Goal: Complete application form: Complete application form

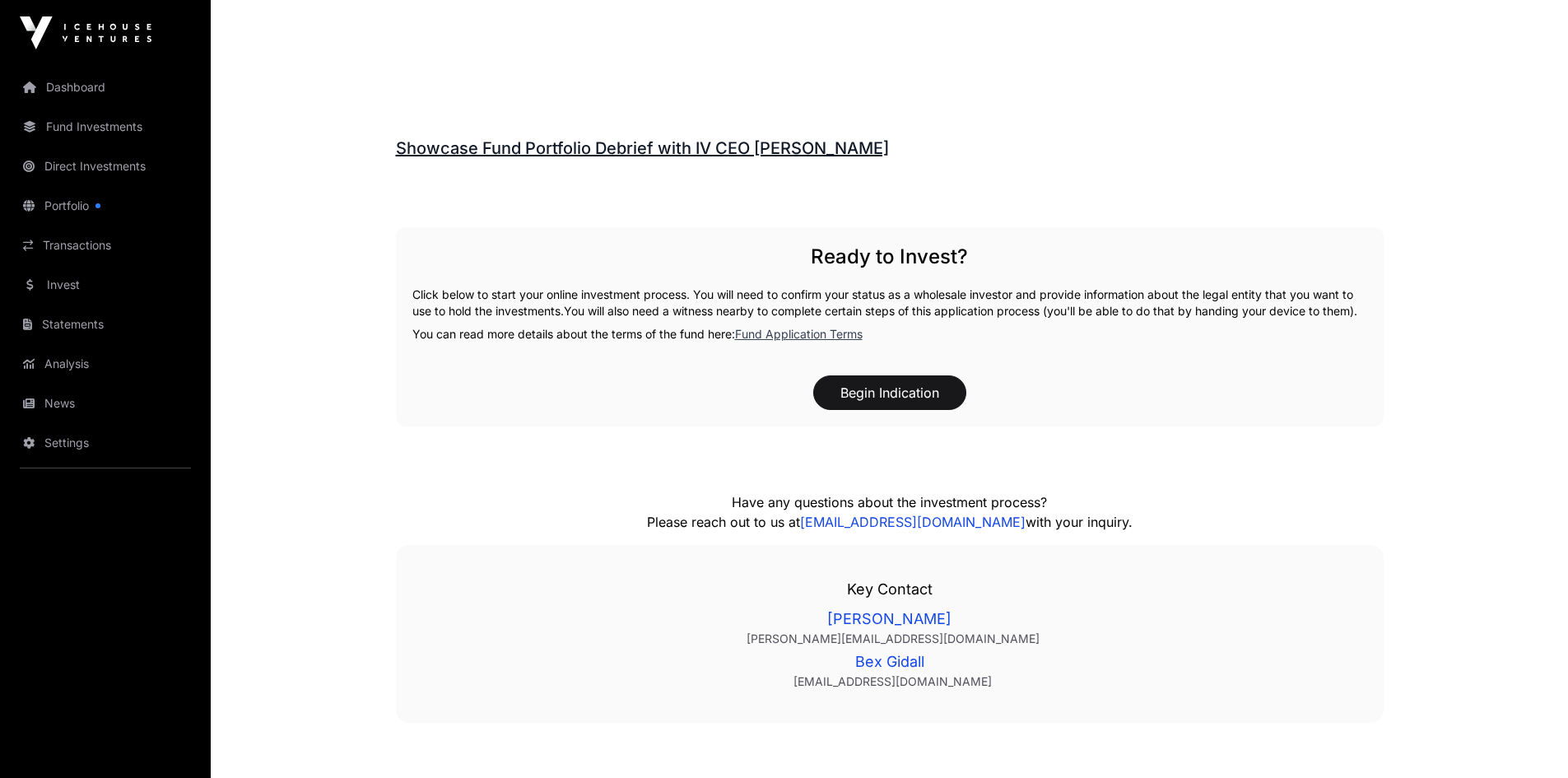
scroll to position [2421, 0]
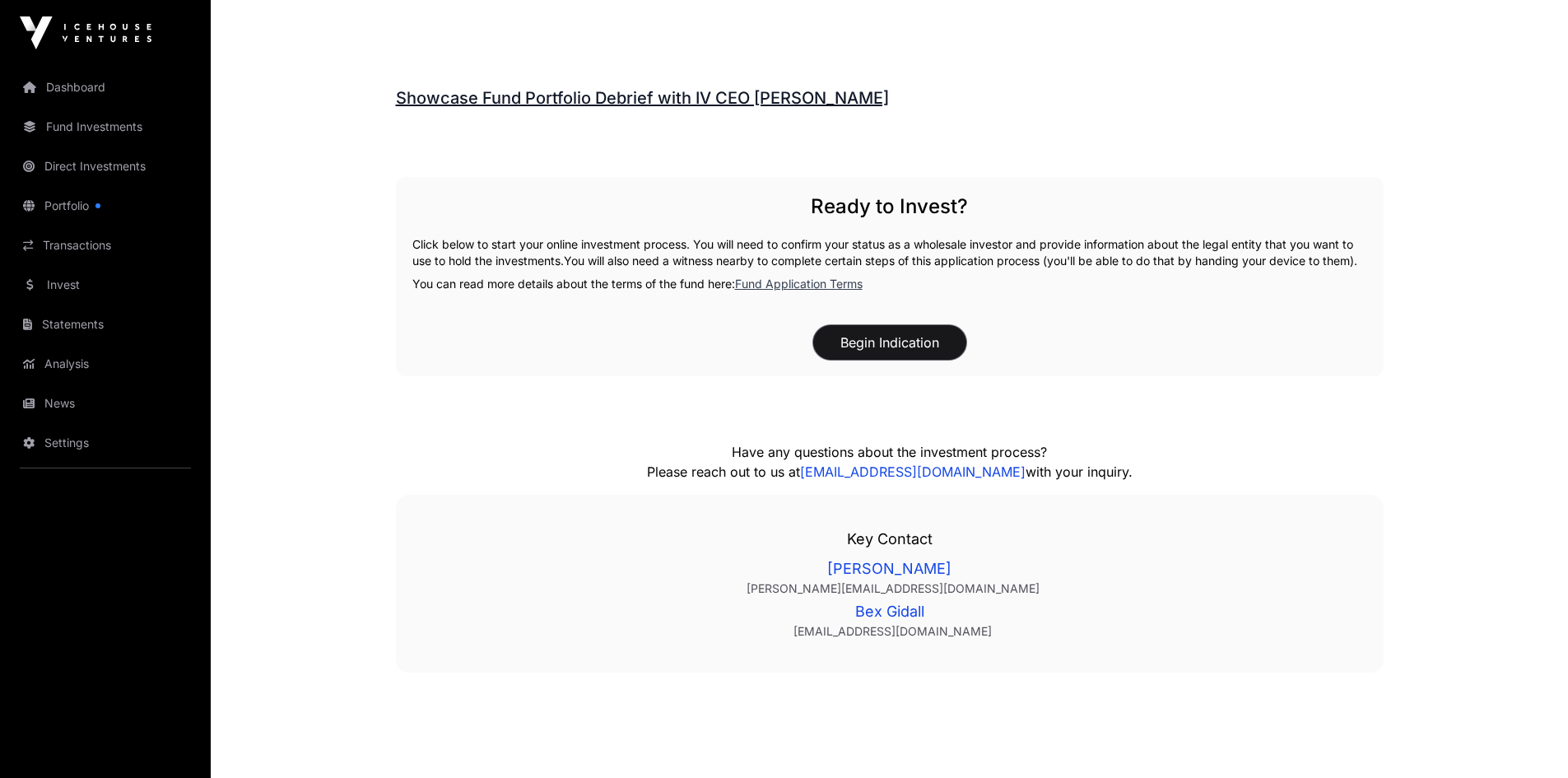
click at [877, 360] on button "Begin Indication" at bounding box center [890, 342] width 153 height 35
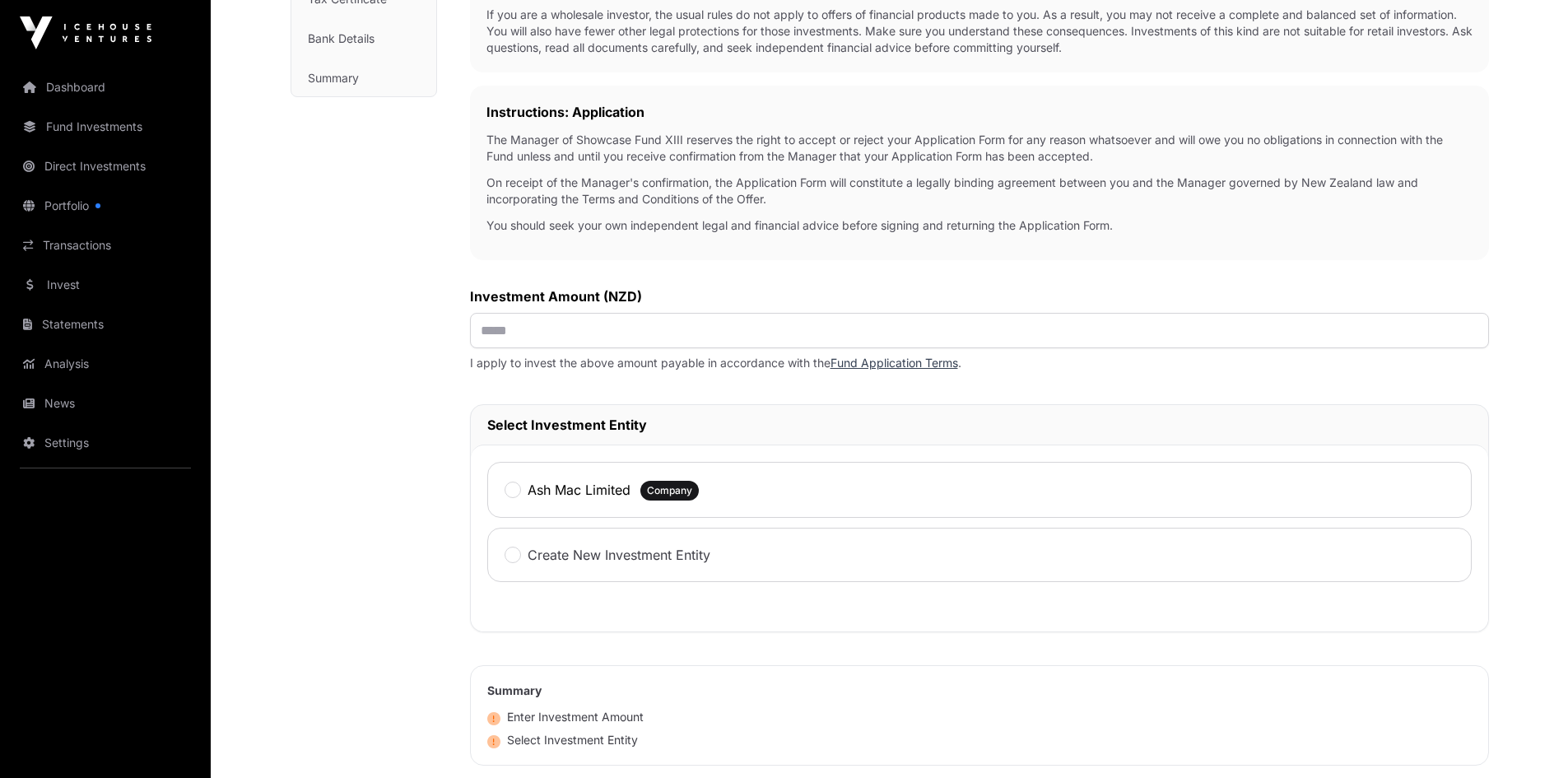
scroll to position [412, 0]
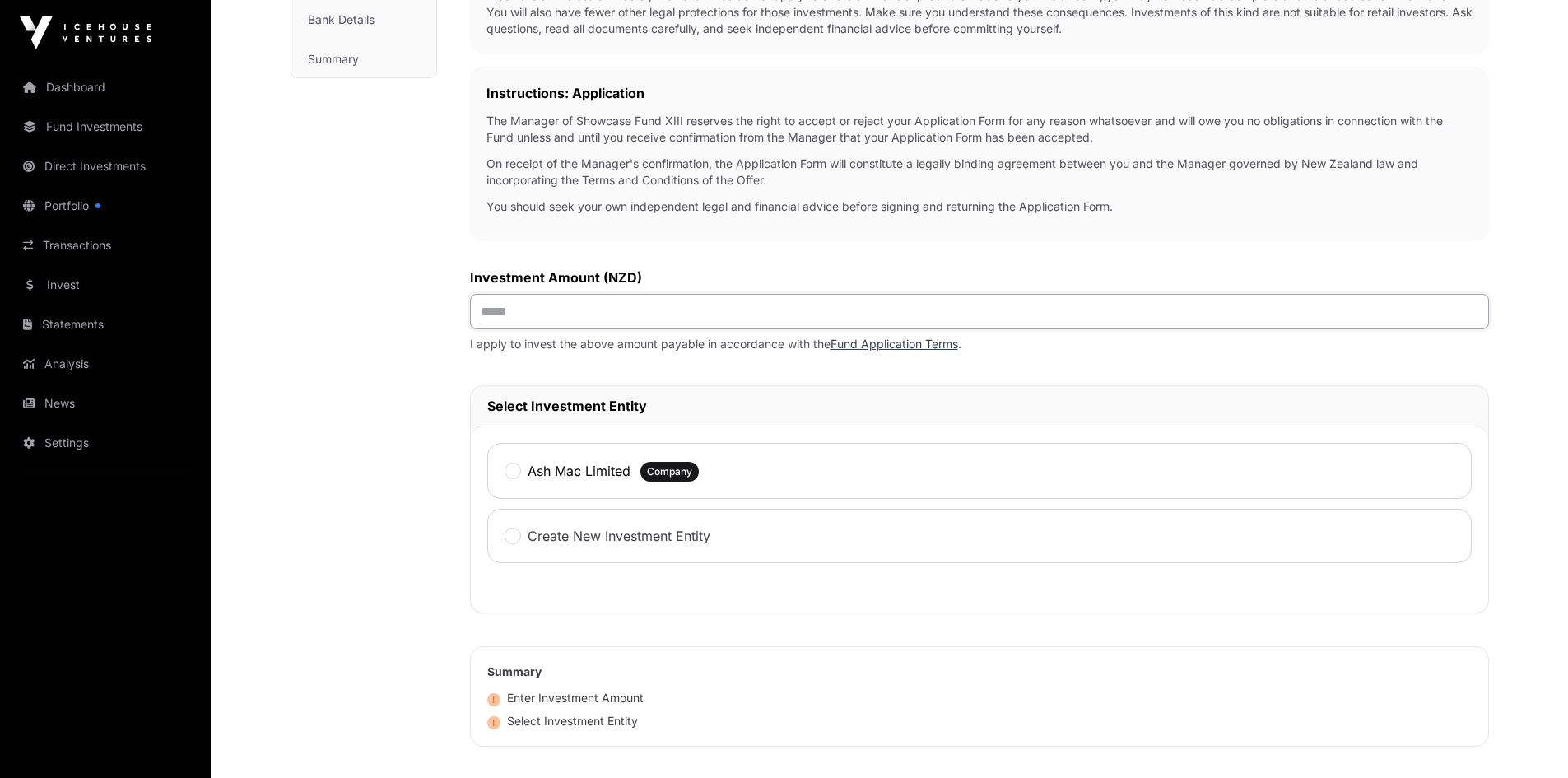
click at [530, 313] on input "text" at bounding box center [979, 312] width 1018 height 36
type input "*******"
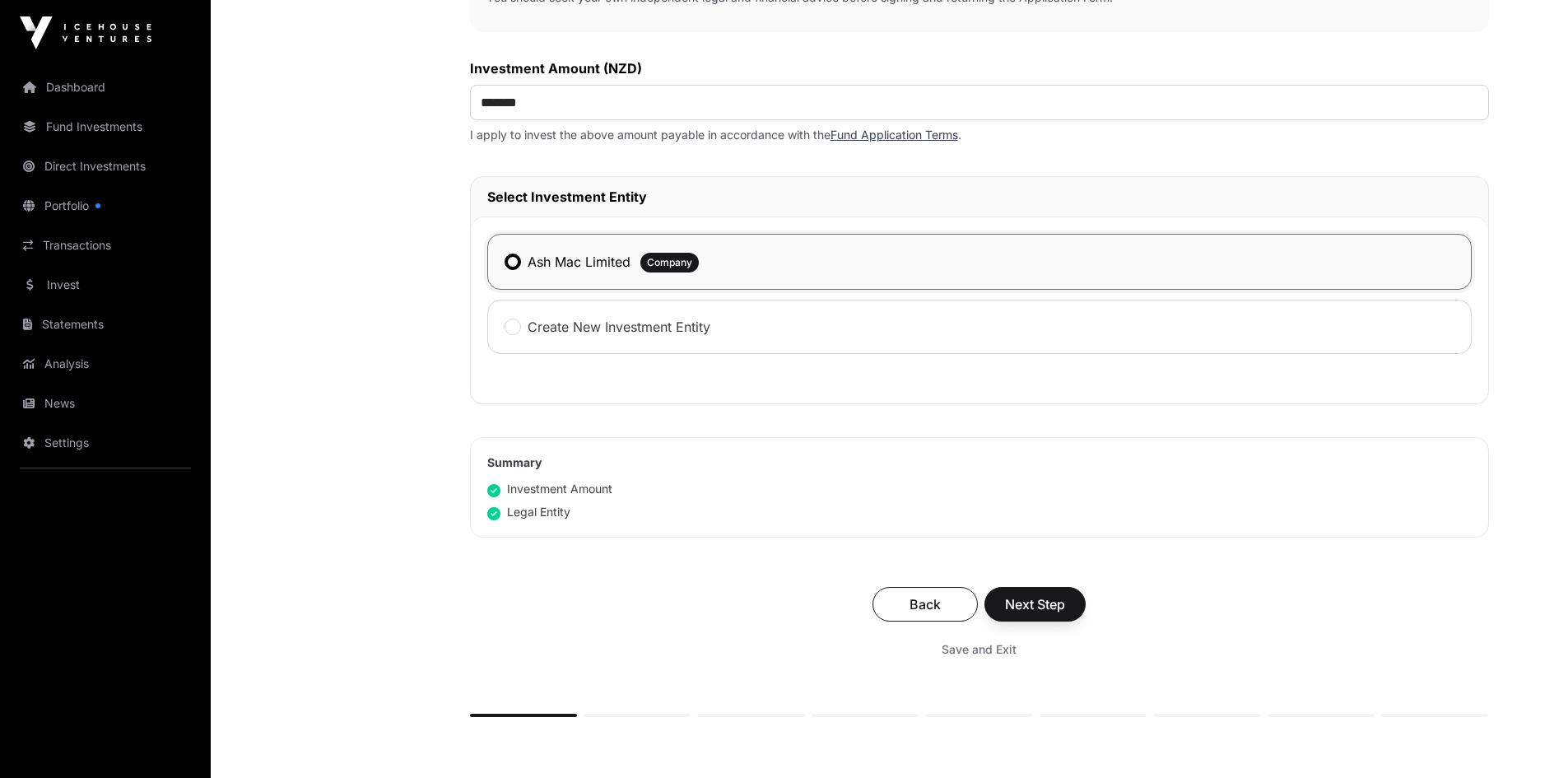
scroll to position [659, 0]
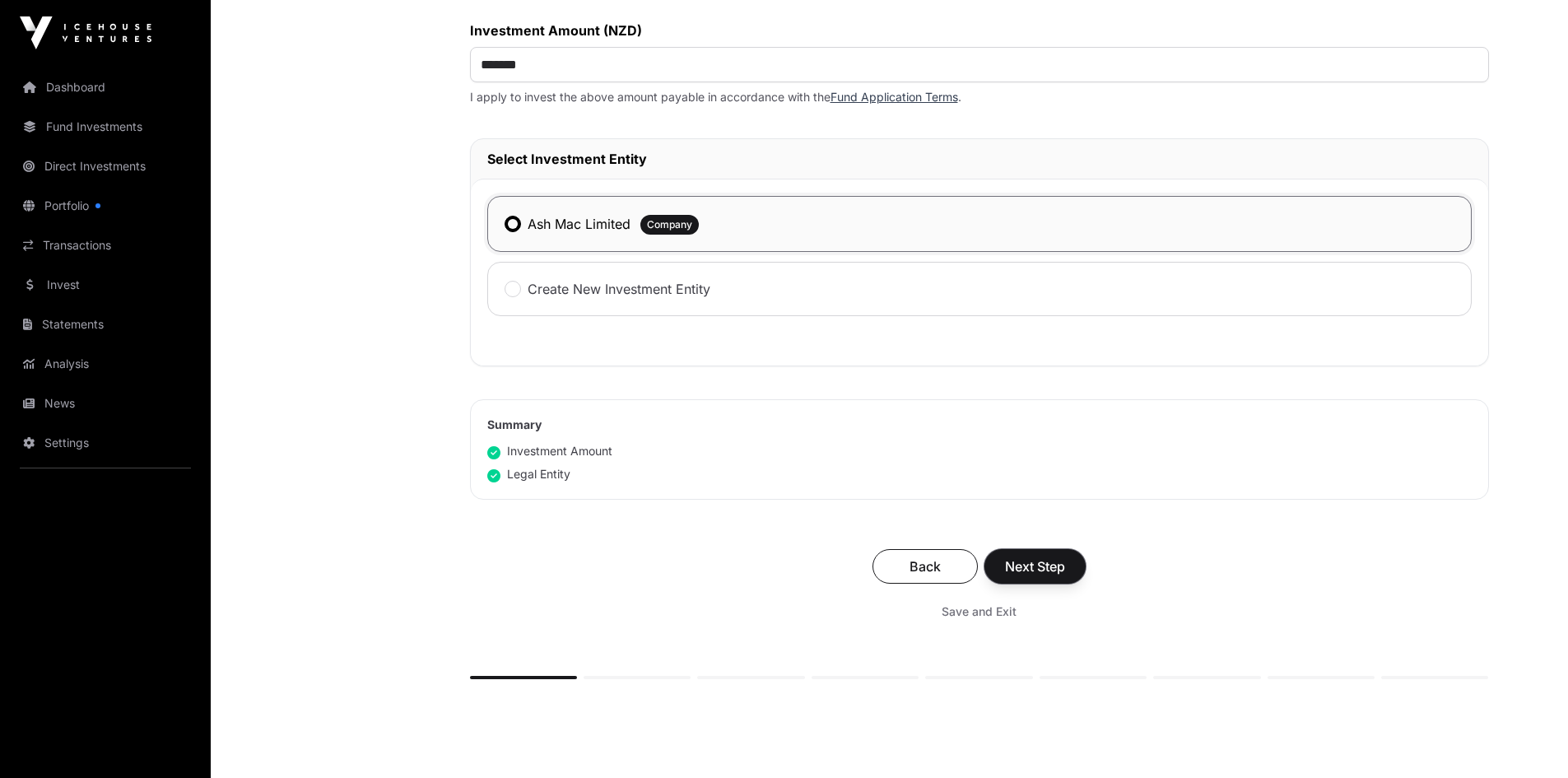
click at [1039, 560] on span "Next Step" at bounding box center [1035, 567] width 60 height 20
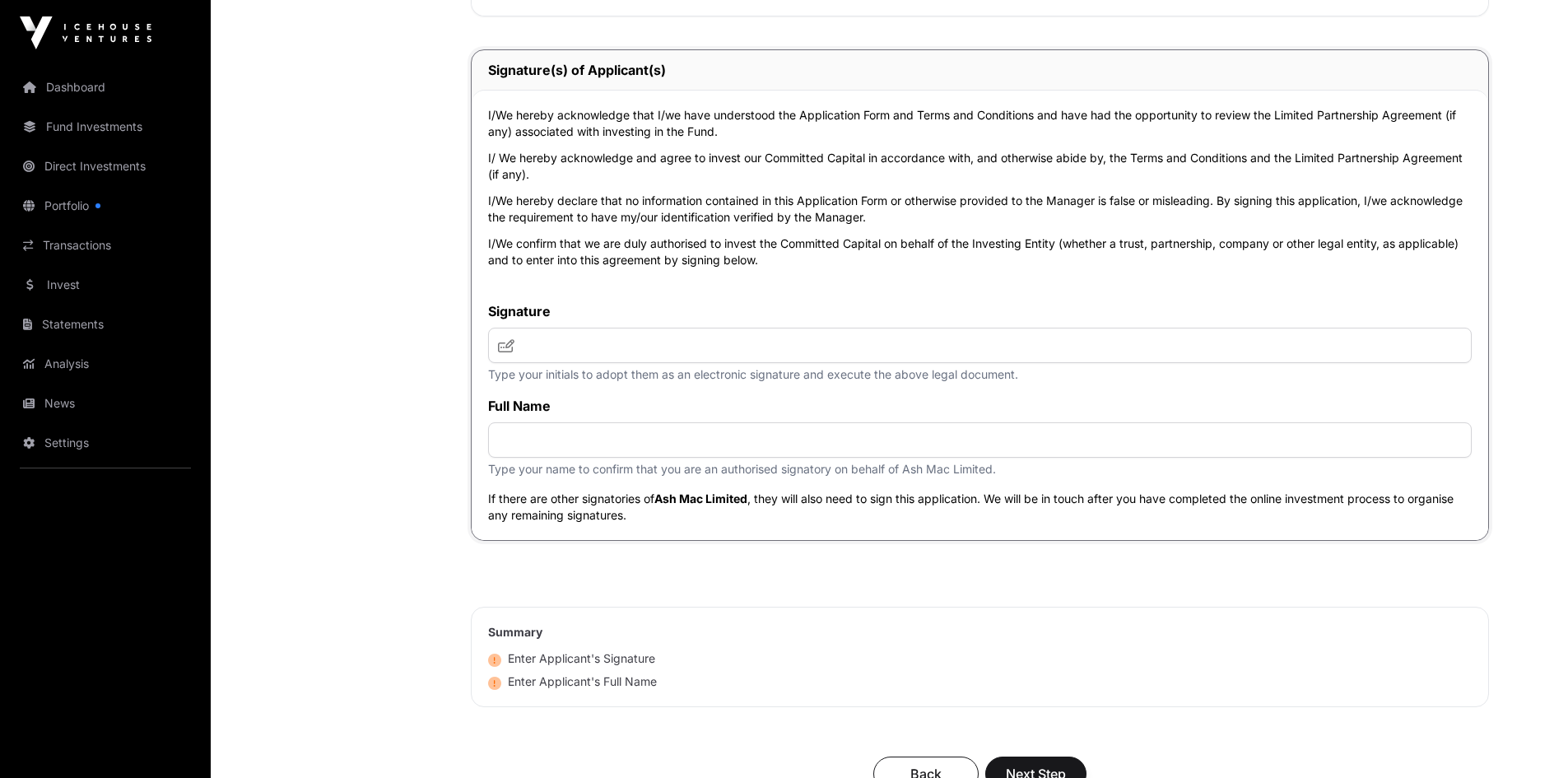
scroll to position [5598, 0]
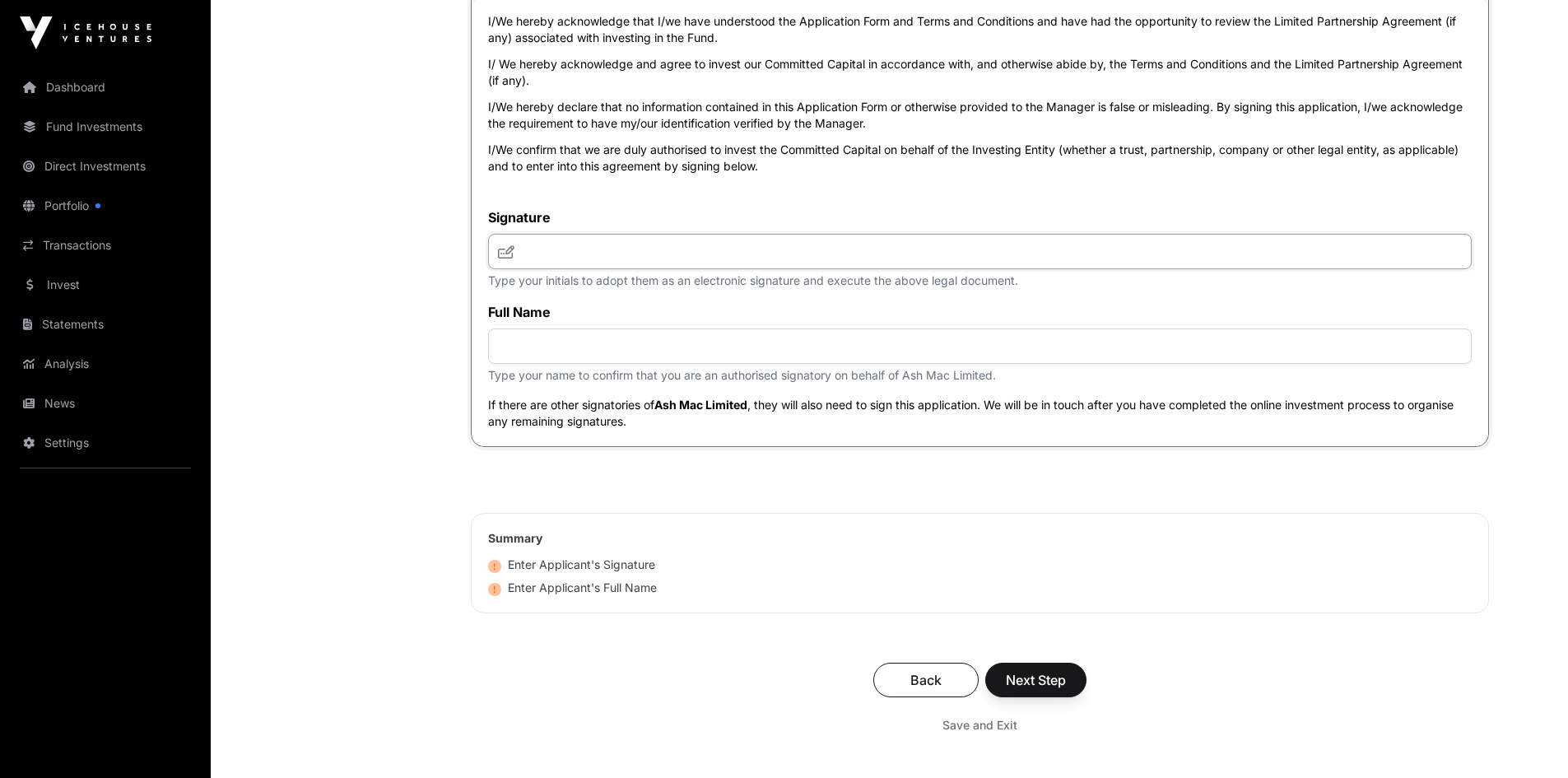
click at [563, 255] on input "text" at bounding box center [979, 252] width 984 height 36
type input "**********"
click at [560, 348] on input "text" at bounding box center [979, 346] width 984 height 36
type input "**********"
drag, startPoint x: 771, startPoint y: 538, endPoint x: 896, endPoint y: 597, distance: 138.2
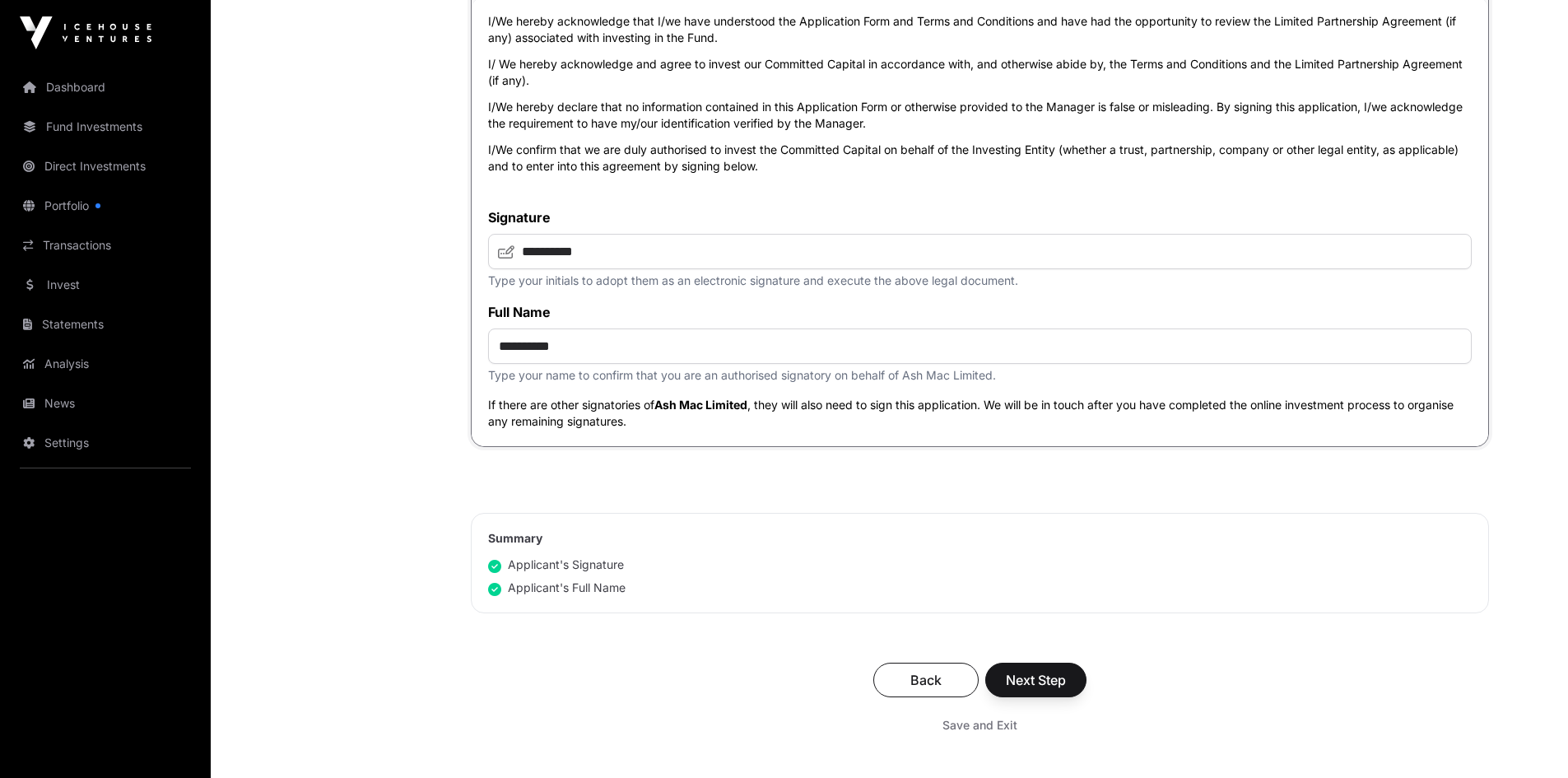
click at [772, 538] on h2 "Summary" at bounding box center [979, 538] width 984 height 16
click at [1033, 683] on span "Next Step" at bounding box center [1035, 680] width 60 height 20
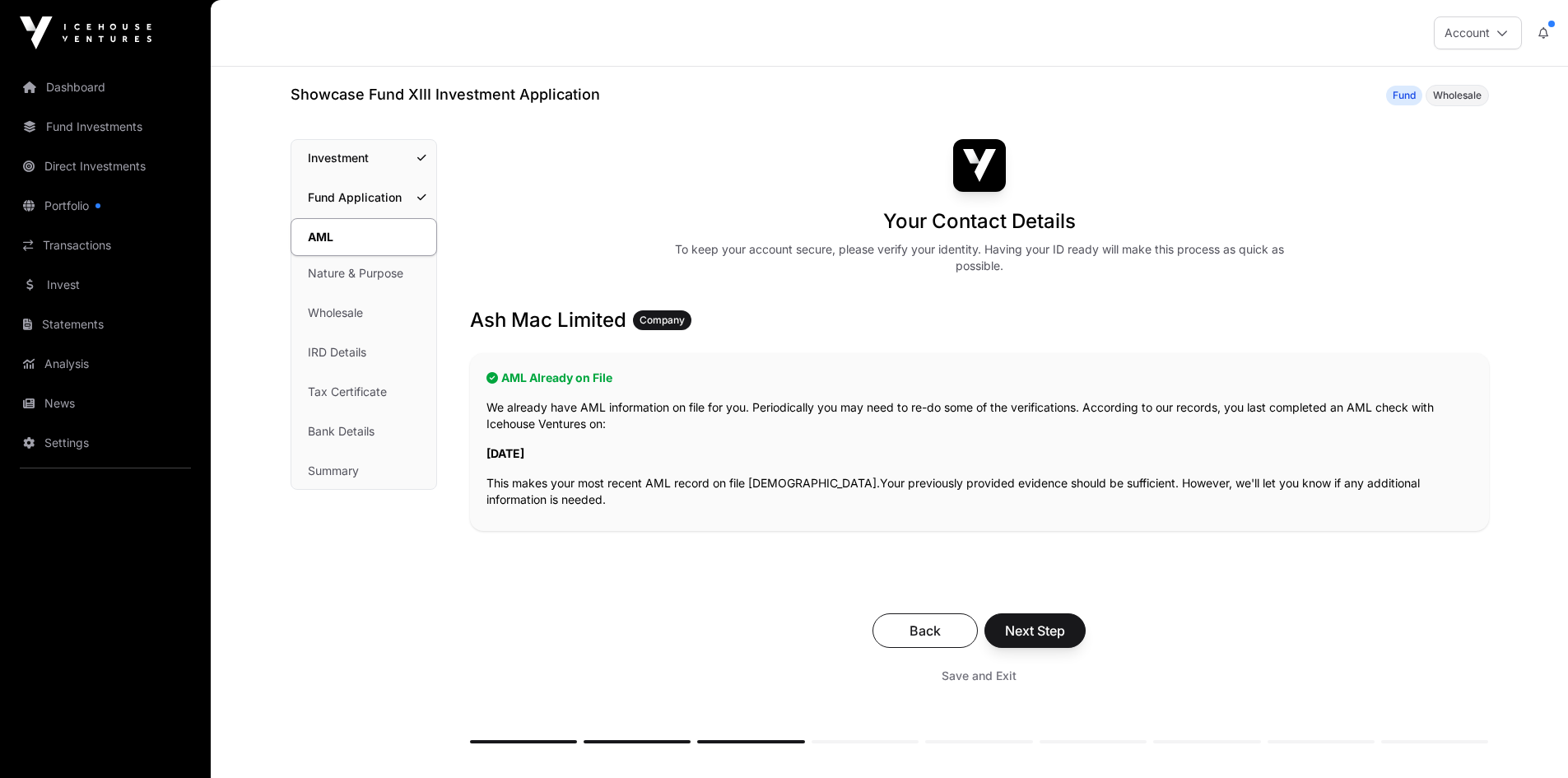
scroll to position [82, 0]
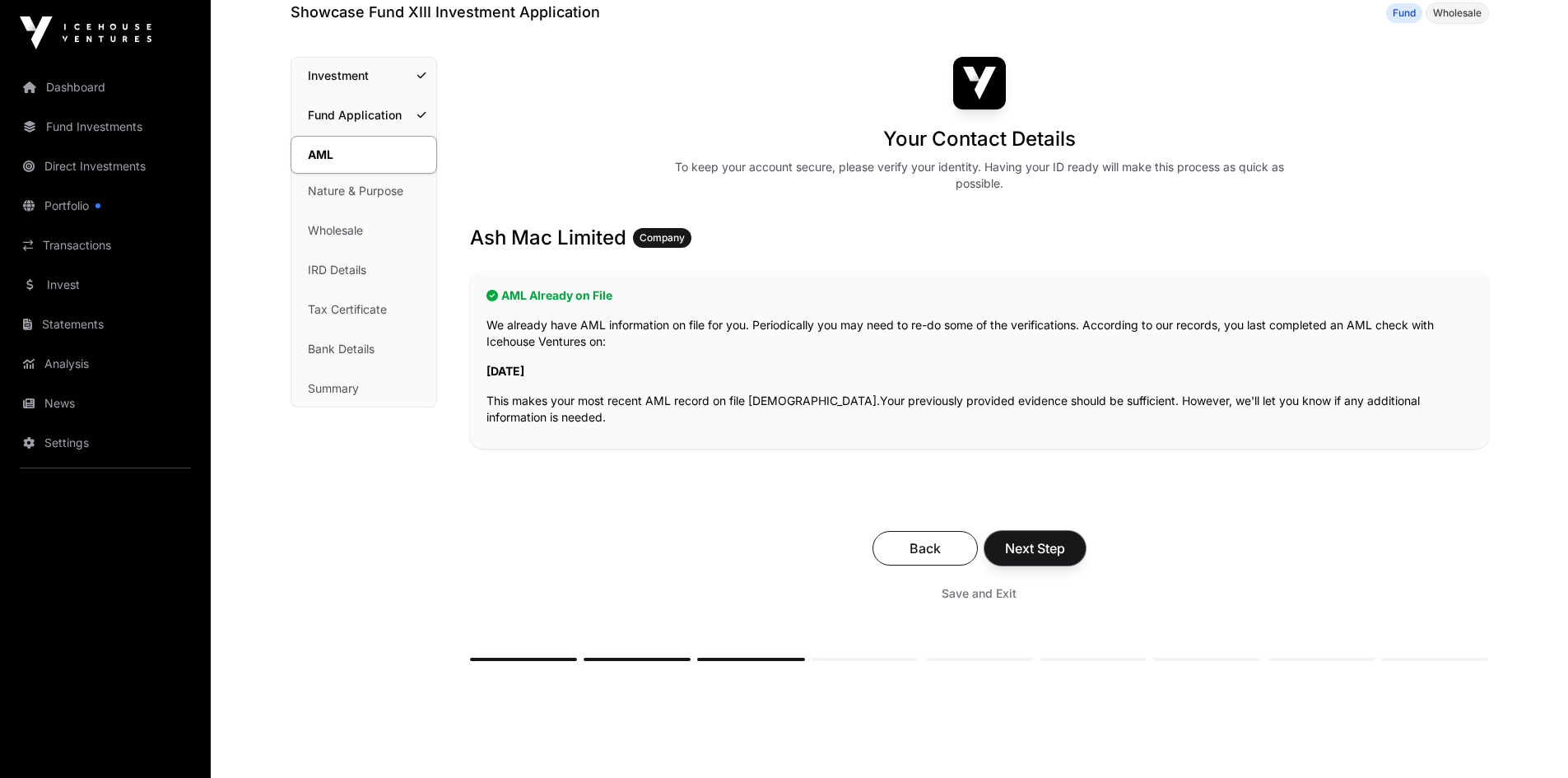
click at [1035, 551] on span "Next Step" at bounding box center [1035, 548] width 60 height 20
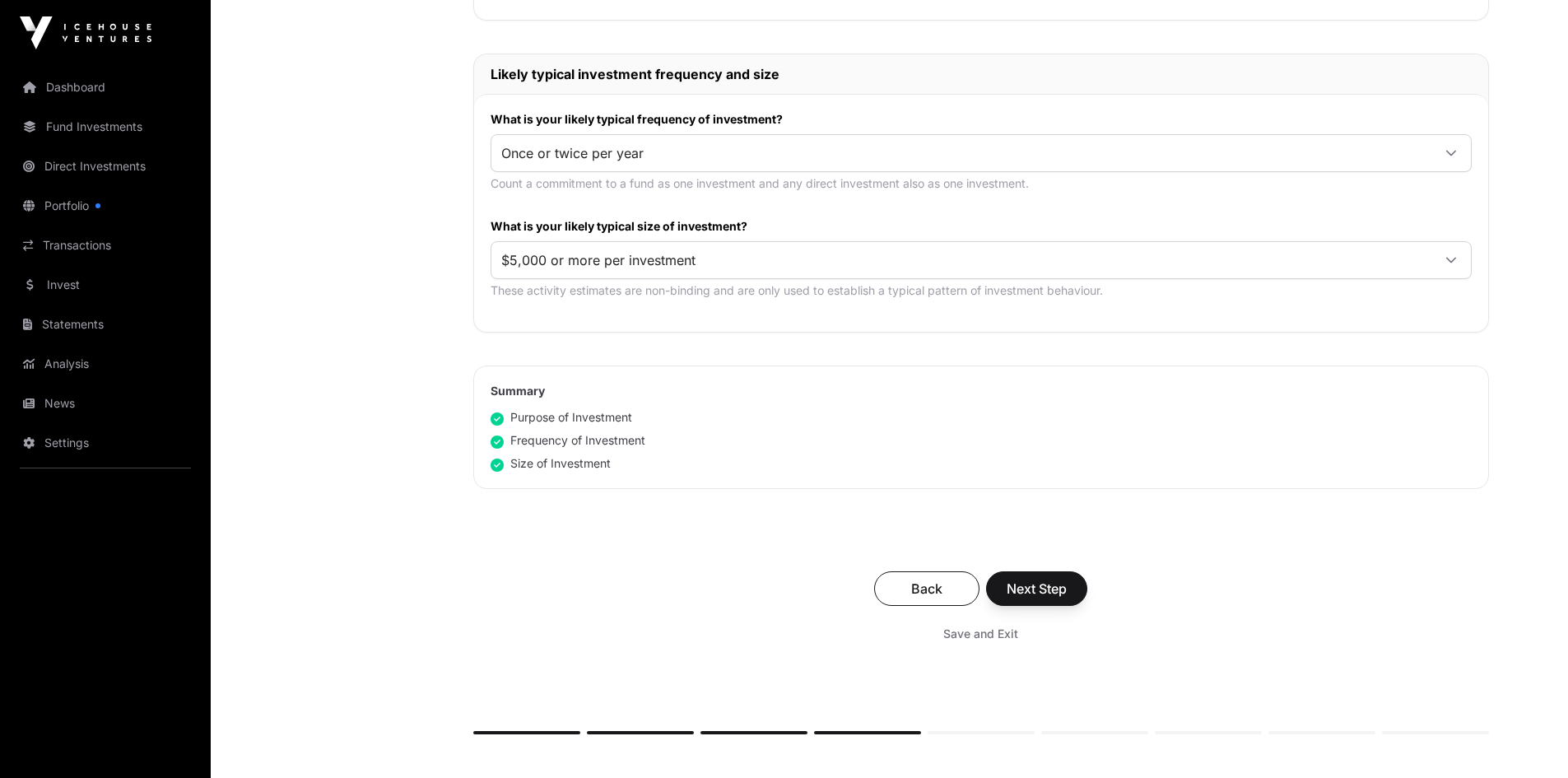
scroll to position [824, 0]
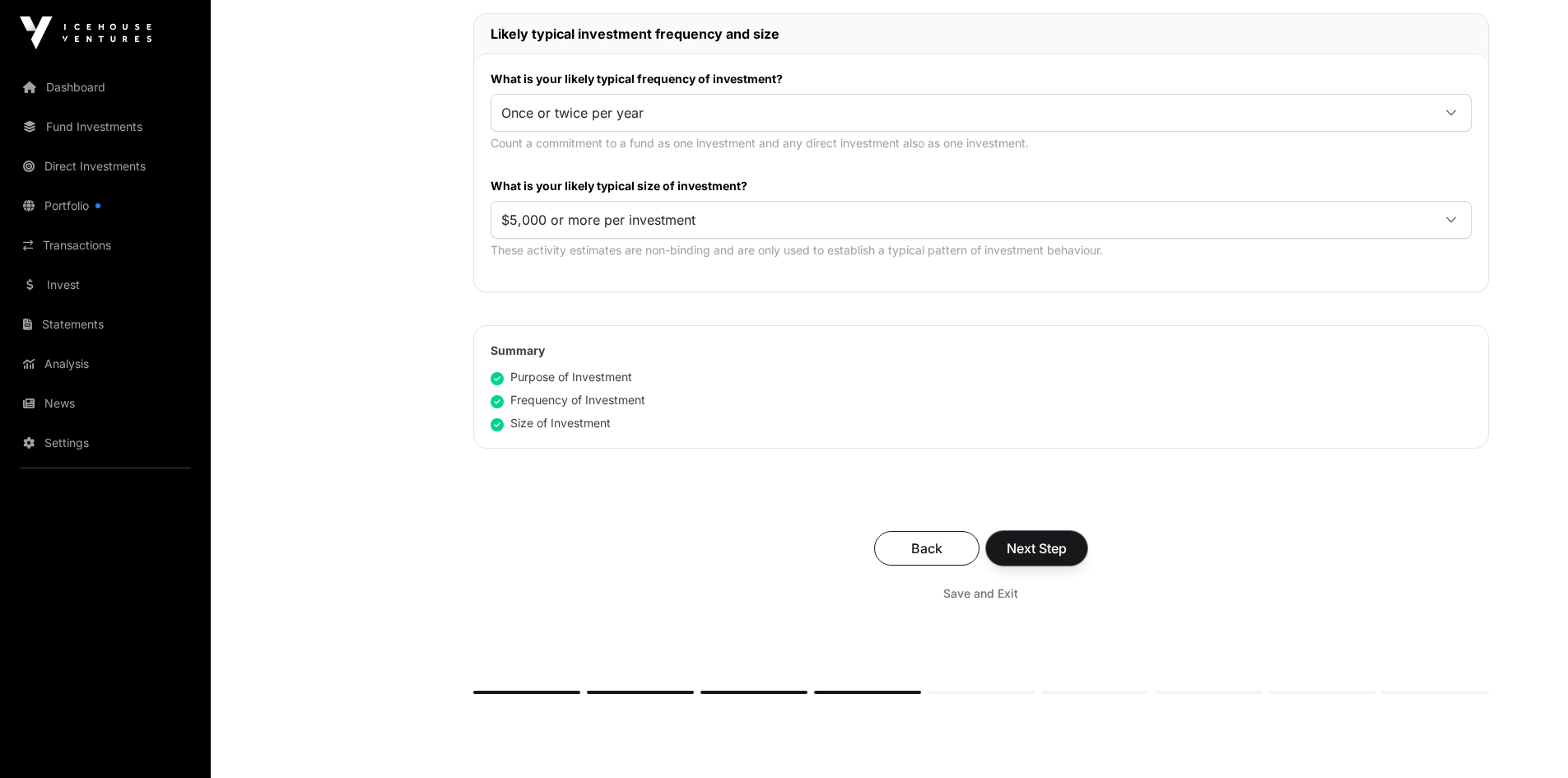
click at [1035, 551] on span "Next Step" at bounding box center [1036, 548] width 60 height 20
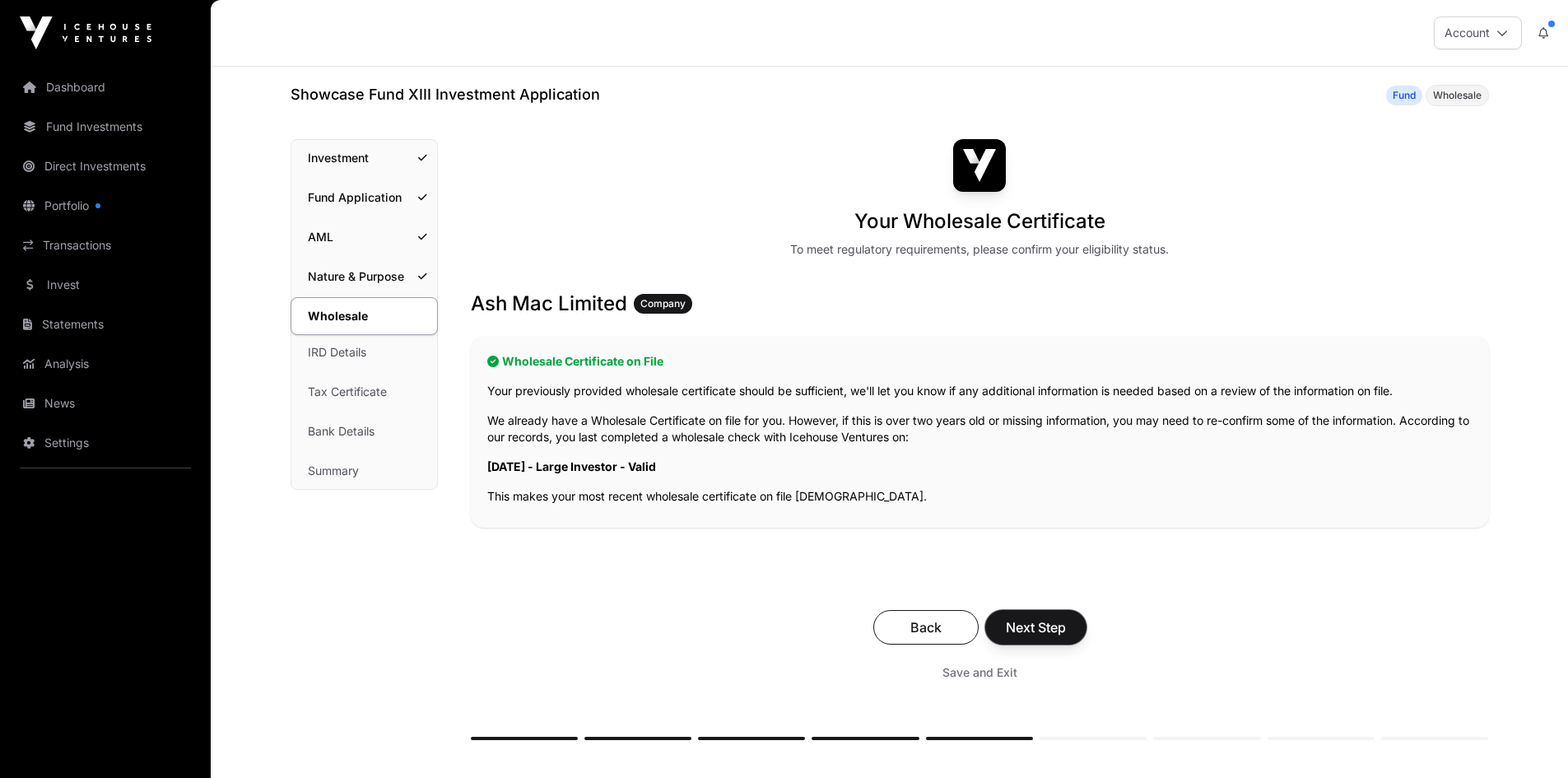
click at [1064, 619] on span "Next Step" at bounding box center [1035, 628] width 60 height 20
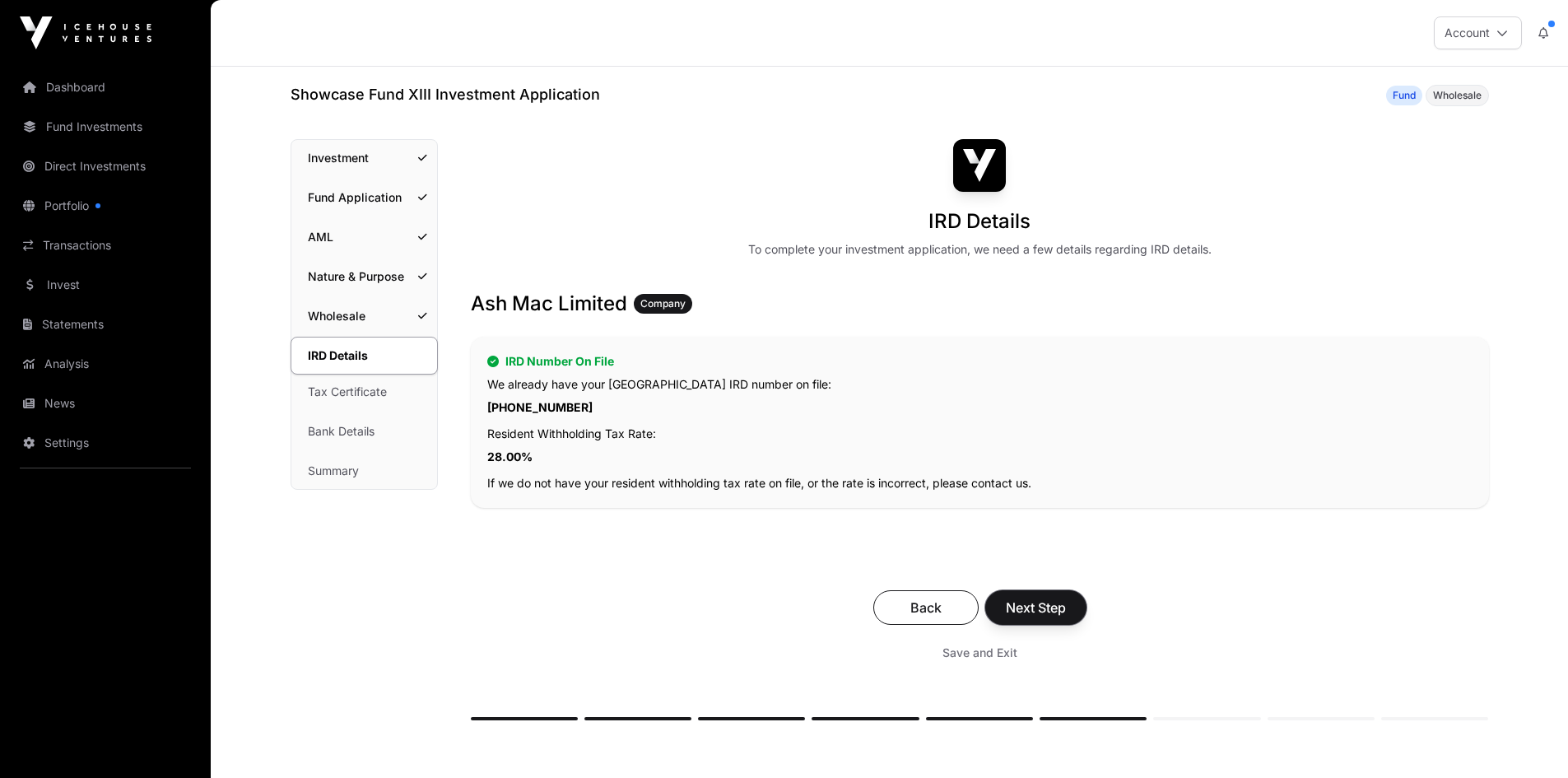
click at [1046, 604] on span "Next Step" at bounding box center [1035, 608] width 60 height 20
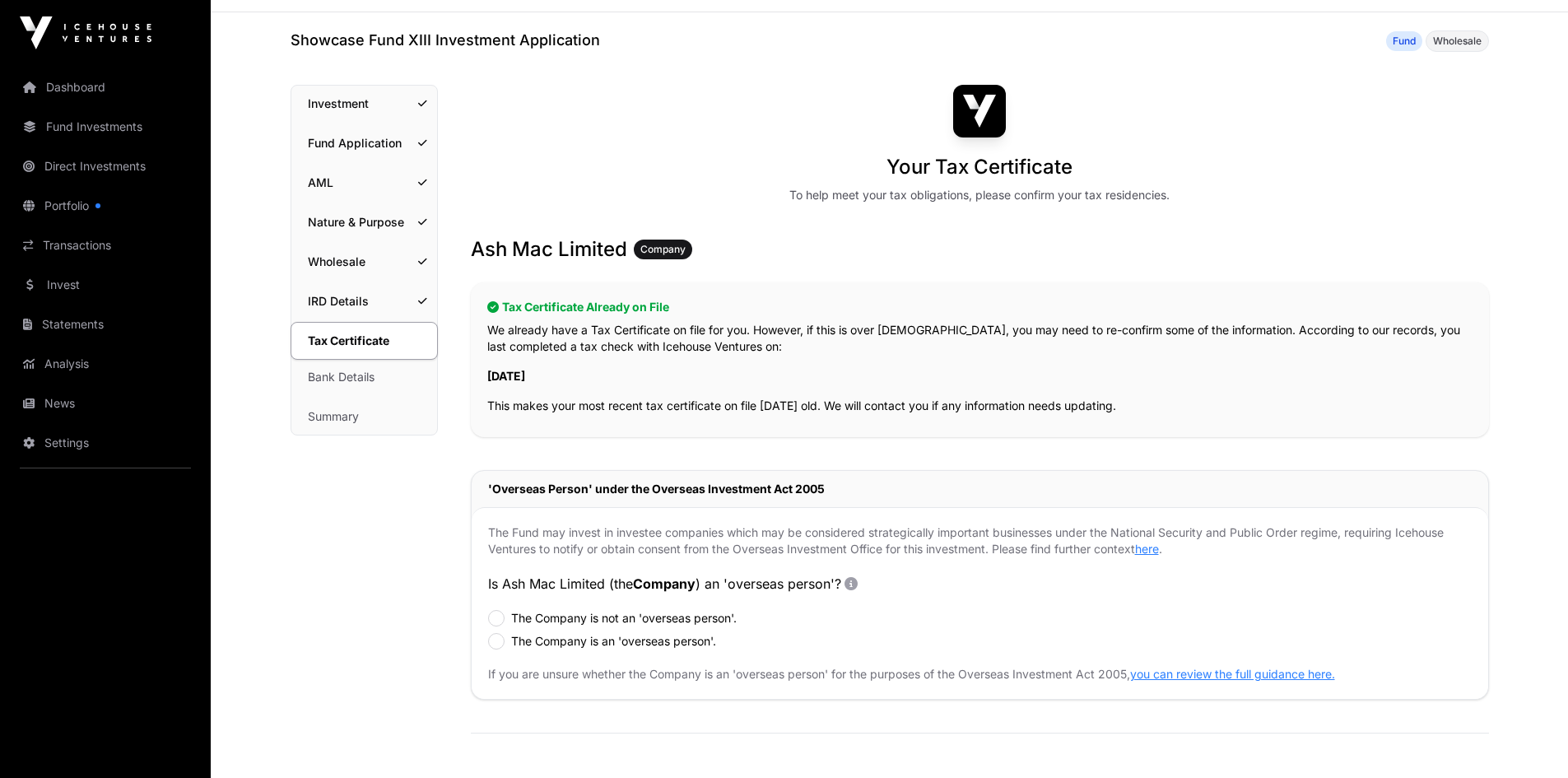
scroll to position [165, 0]
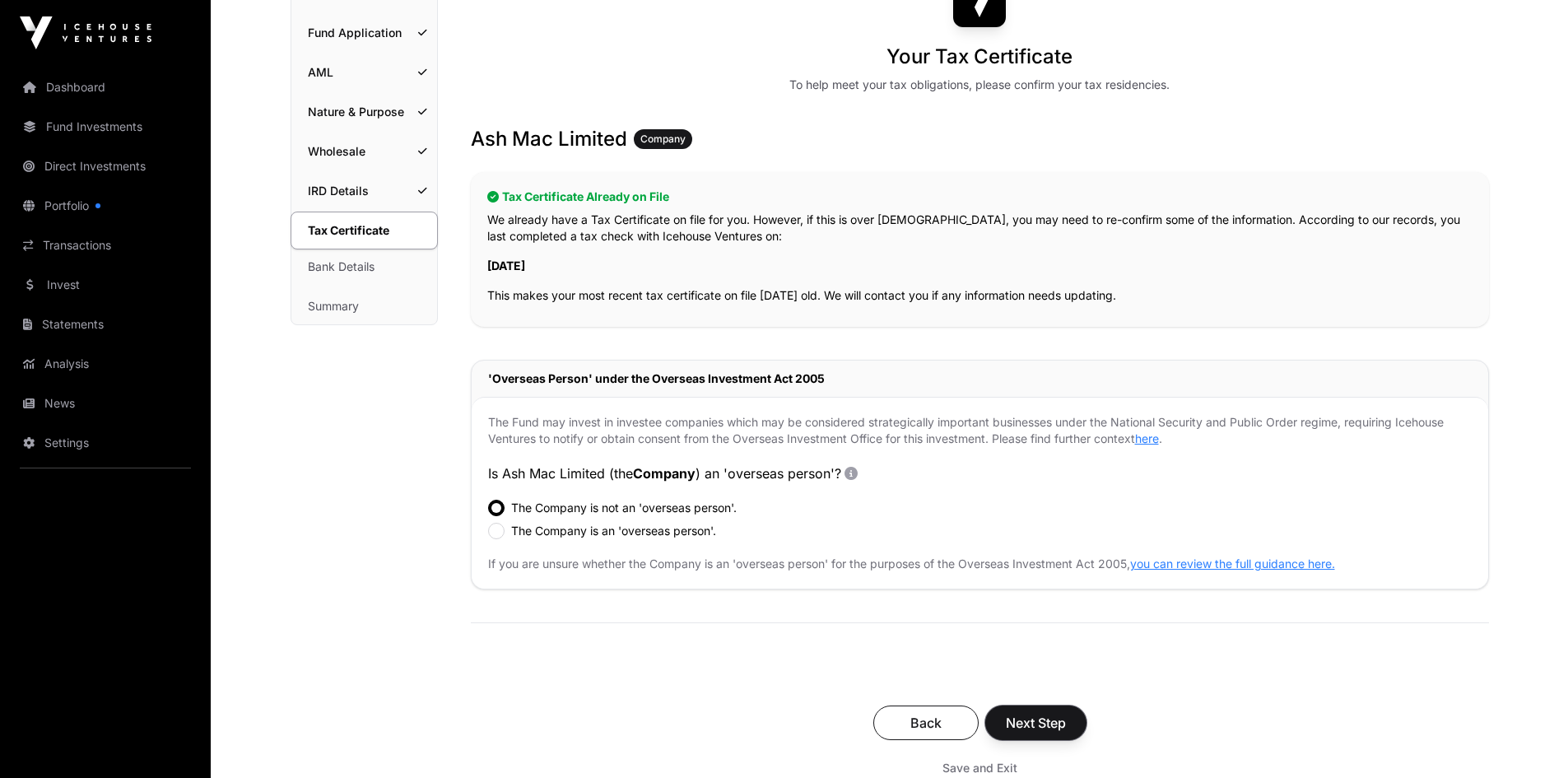
click at [1058, 716] on span "Next Step" at bounding box center [1035, 722] width 60 height 20
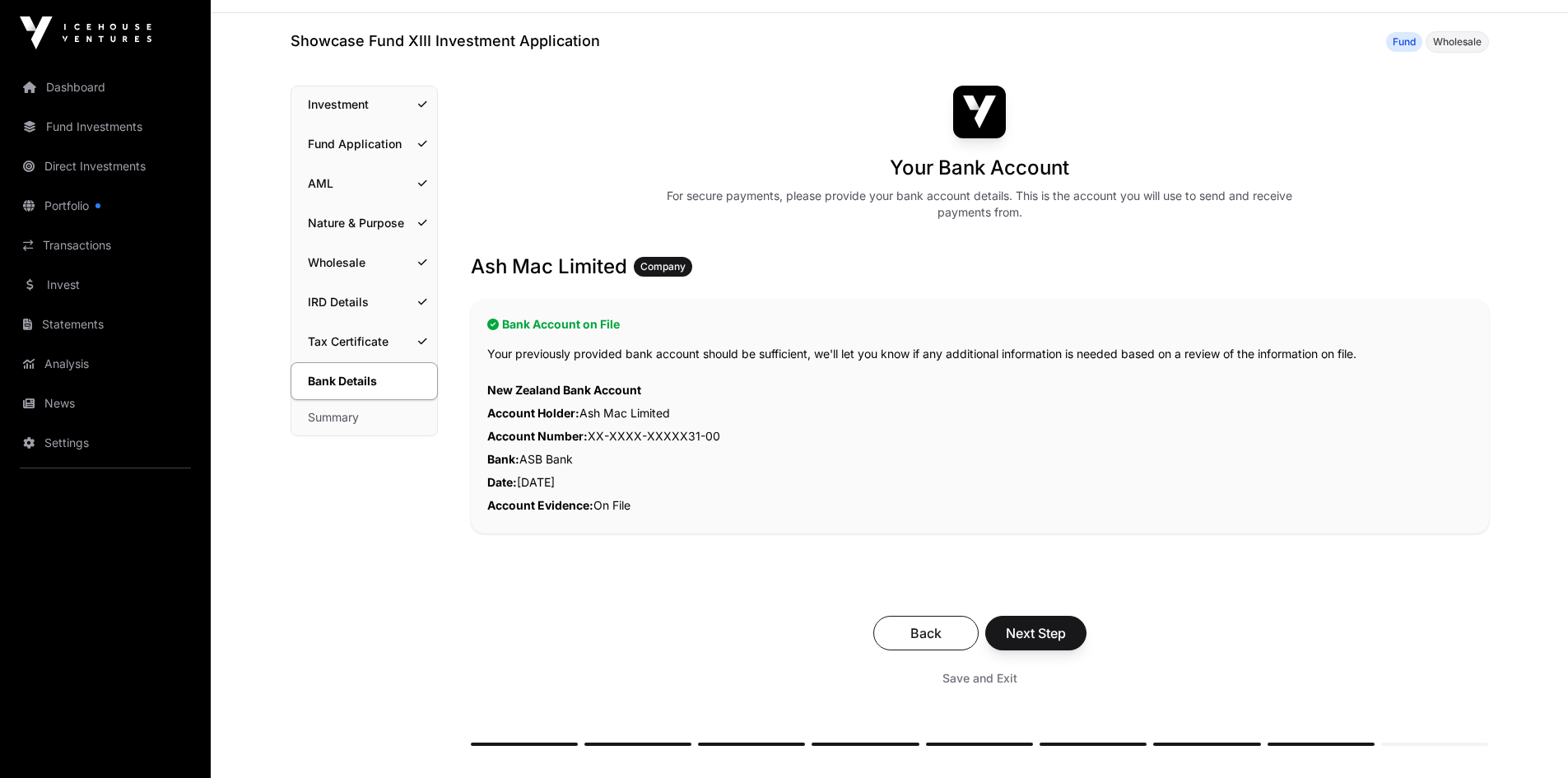
scroll to position [82, 0]
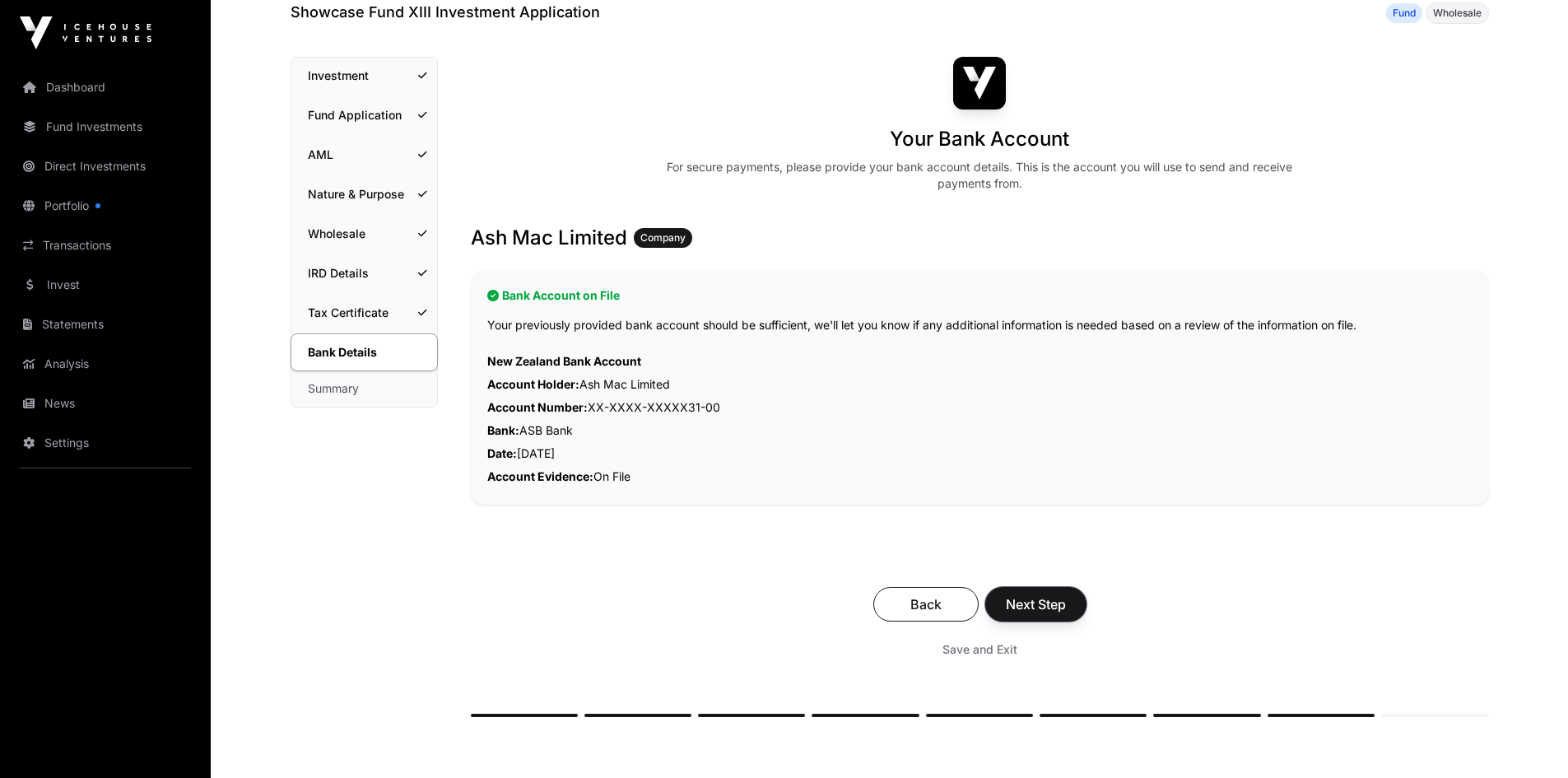
click at [1039, 604] on span "Next Step" at bounding box center [1035, 604] width 60 height 20
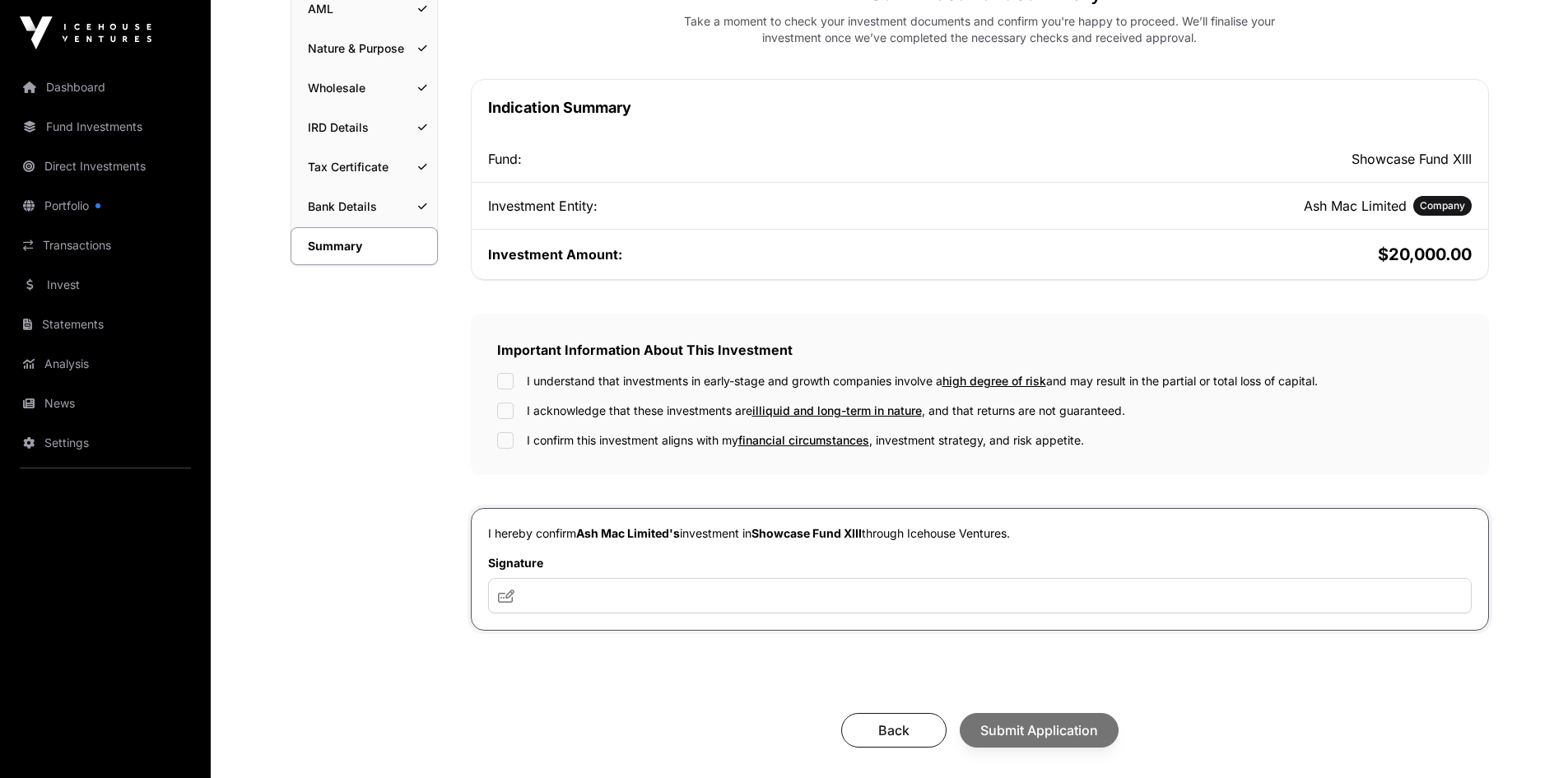
scroll to position [247, 0]
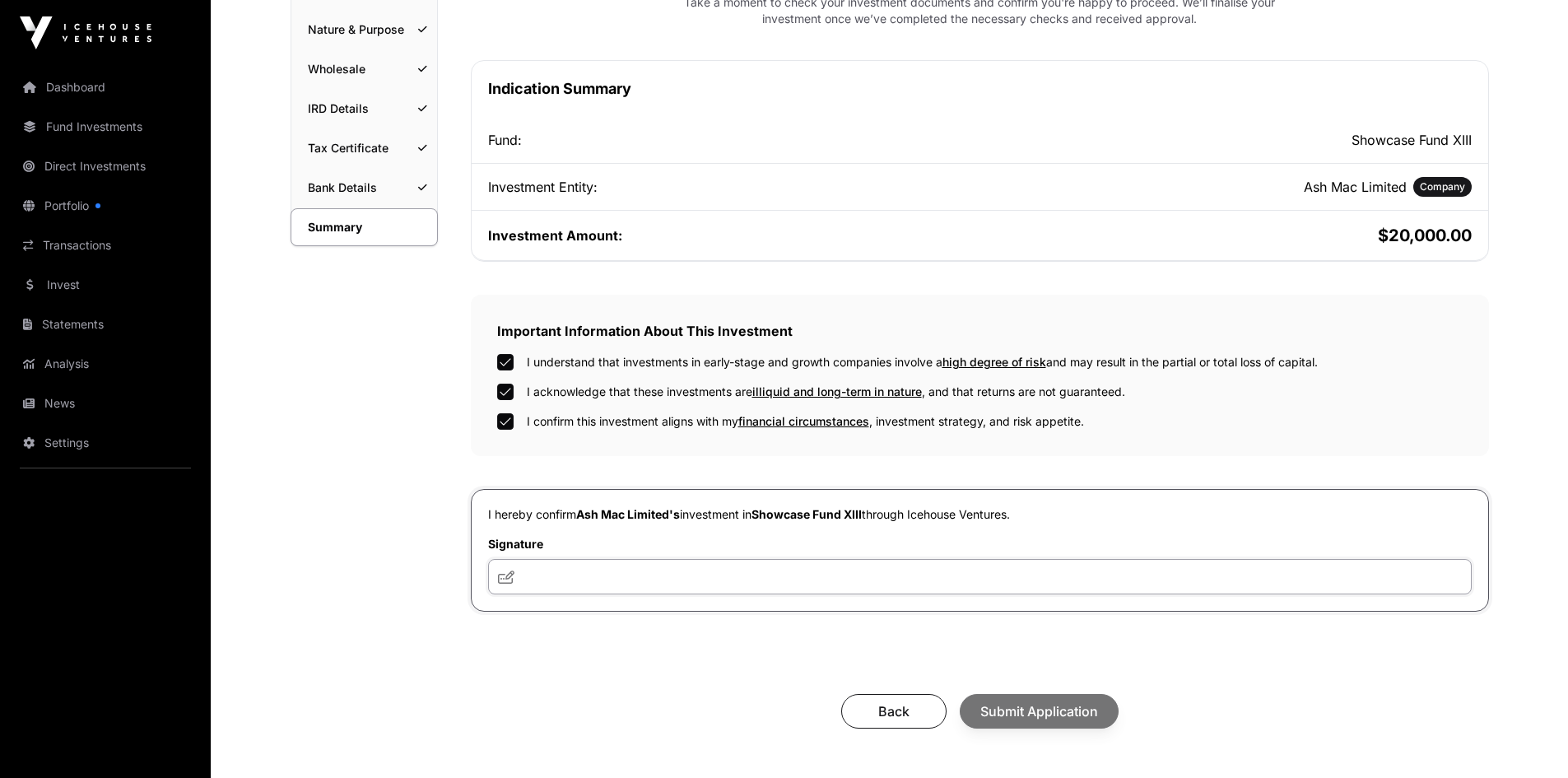
click at [584, 583] on input "text" at bounding box center [979, 577] width 984 height 36
type input "***"
click at [1046, 714] on span "Submit Application" at bounding box center [1038, 711] width 117 height 20
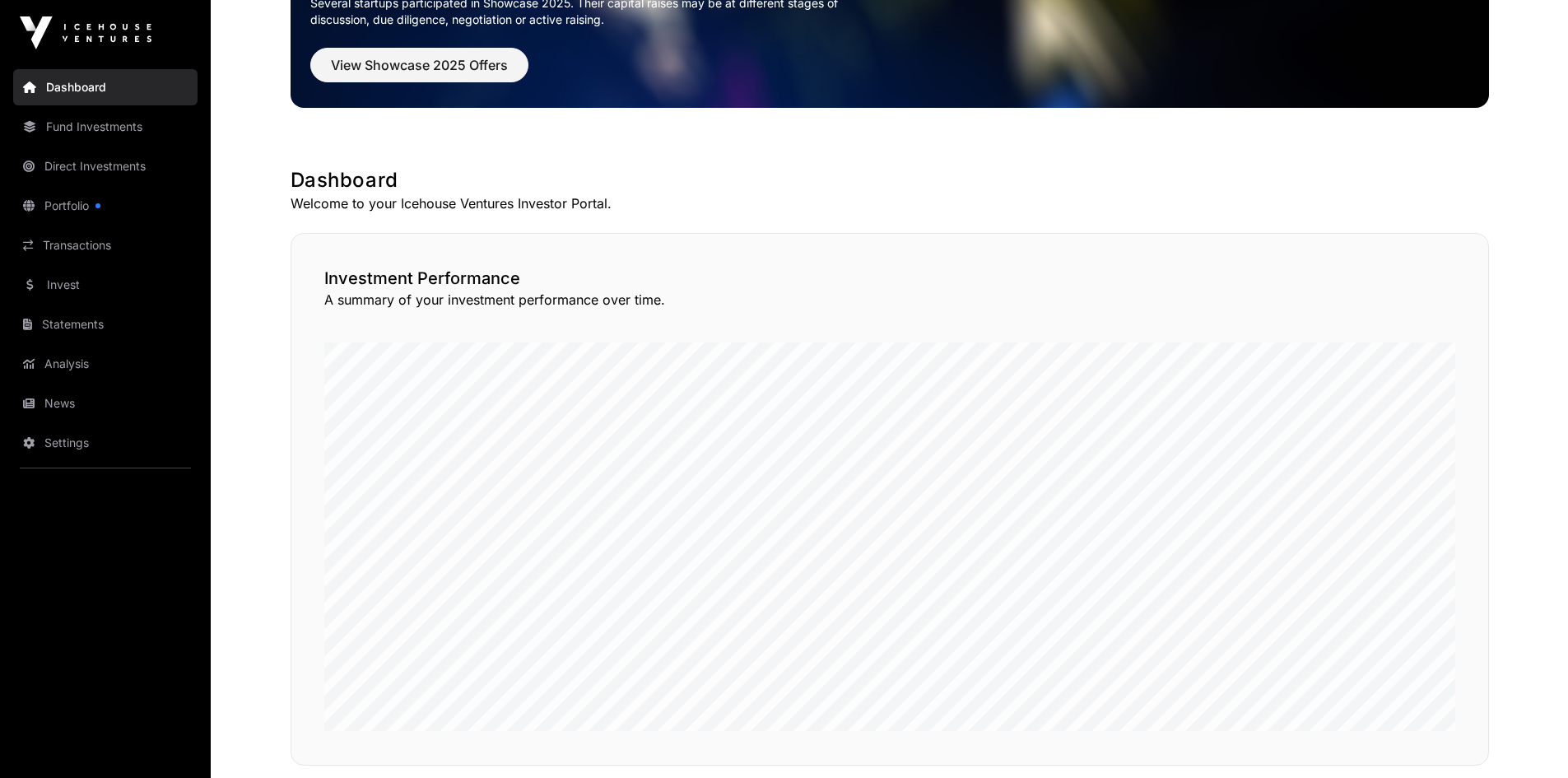
scroll to position [165, 0]
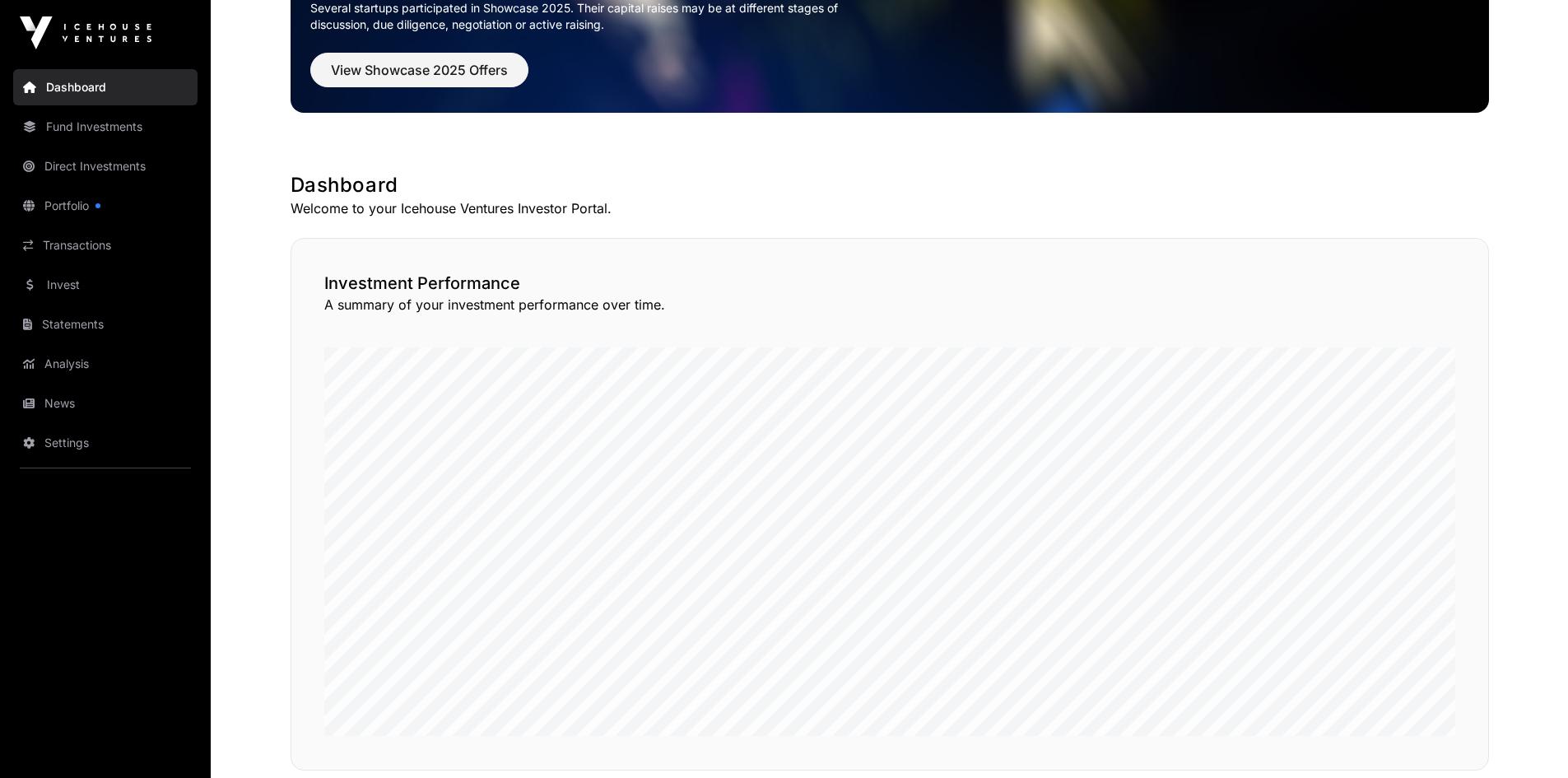
click at [943, 340] on div "Investment Performance A summary of your investment performance over time." at bounding box center [890, 504] width 1198 height 533
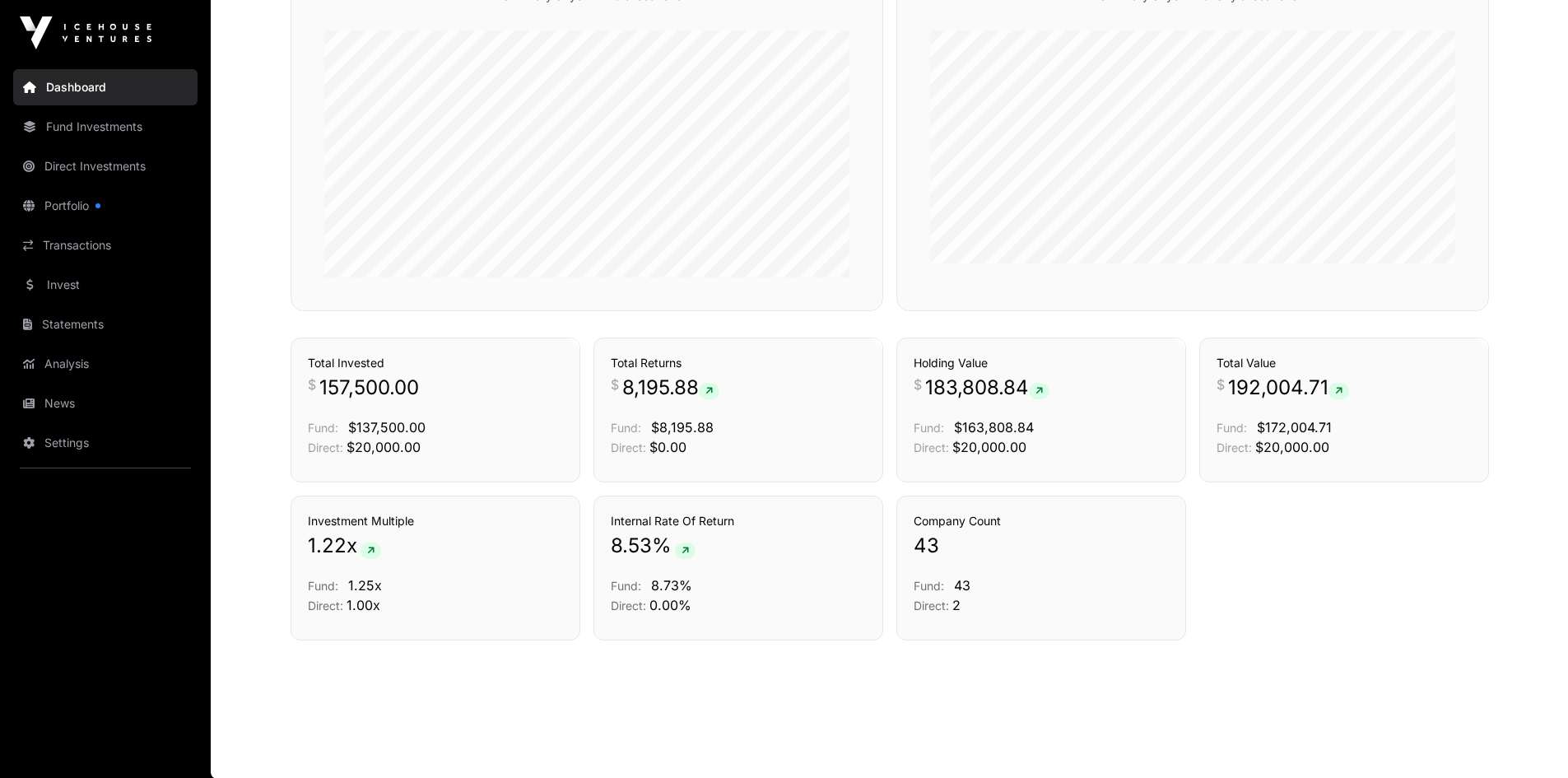
scroll to position [1025, 0]
